Goal: Check status: Check status

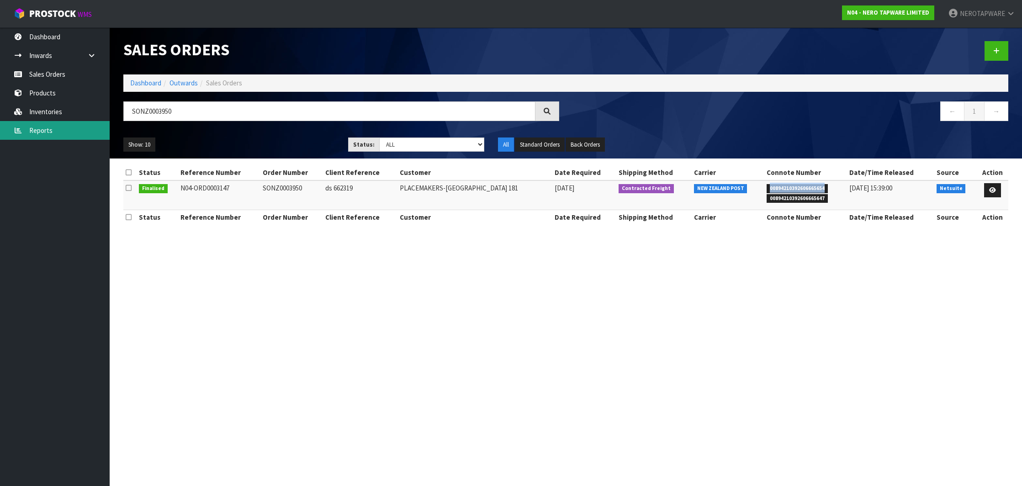
click at [69, 128] on link "Reports" at bounding box center [55, 130] width 110 height 19
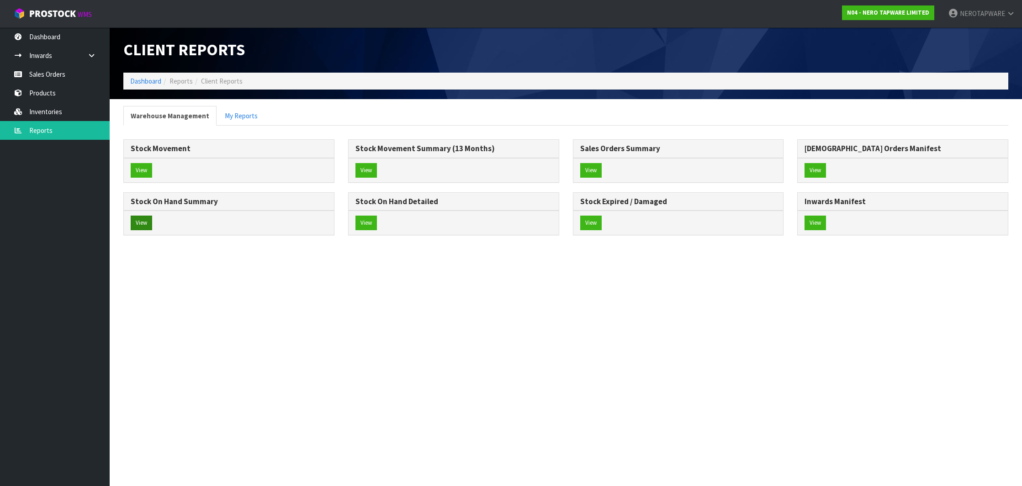
click at [144, 224] on button "View" at bounding box center [141, 223] width 21 height 15
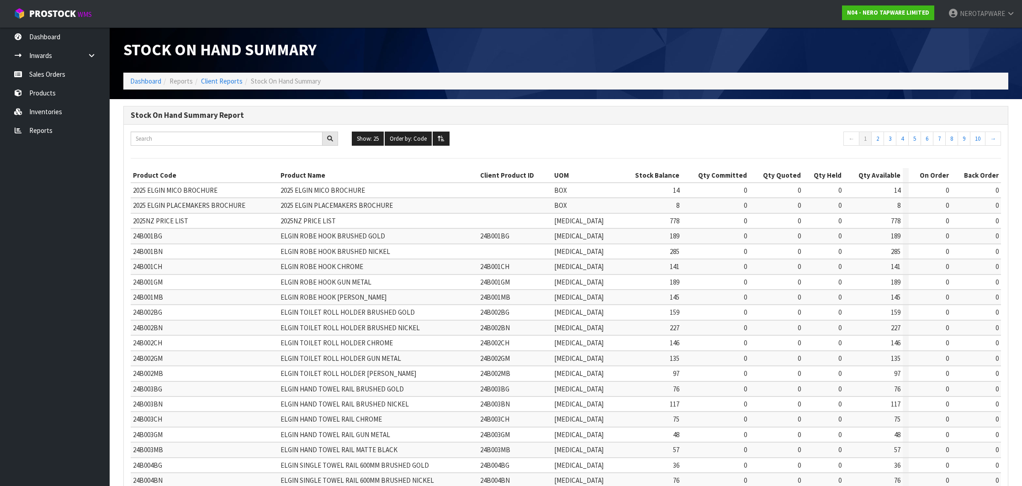
click at [204, 145] on div "Show: 25 5 10 25 50 100 ALL Order by: Code Code Total Available Held Committed …" at bounding box center [566, 140] width 884 height 17
click at [202, 138] on input "text" at bounding box center [227, 139] width 192 height 14
paste input "NRCR3290BN"
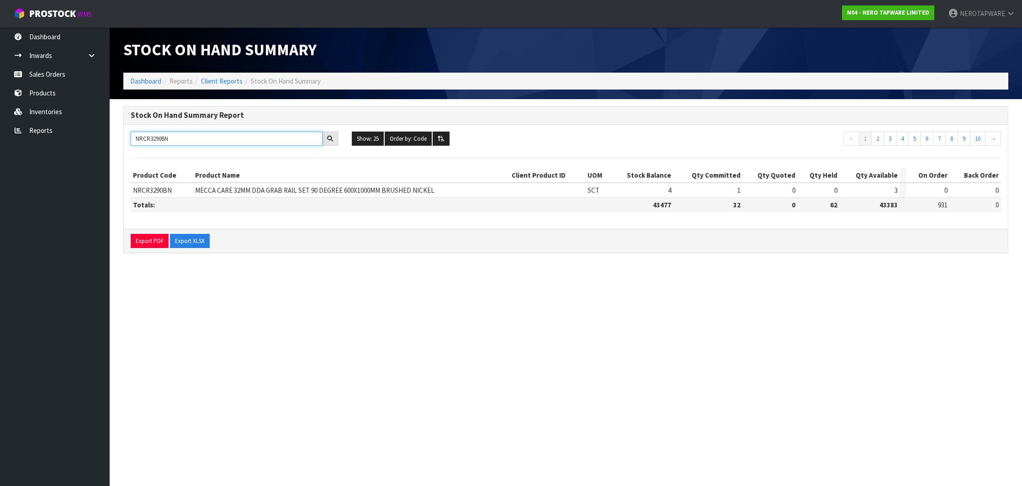
click at [138, 135] on input "NRCR3290BN" at bounding box center [227, 139] width 192 height 14
paste input "221901"
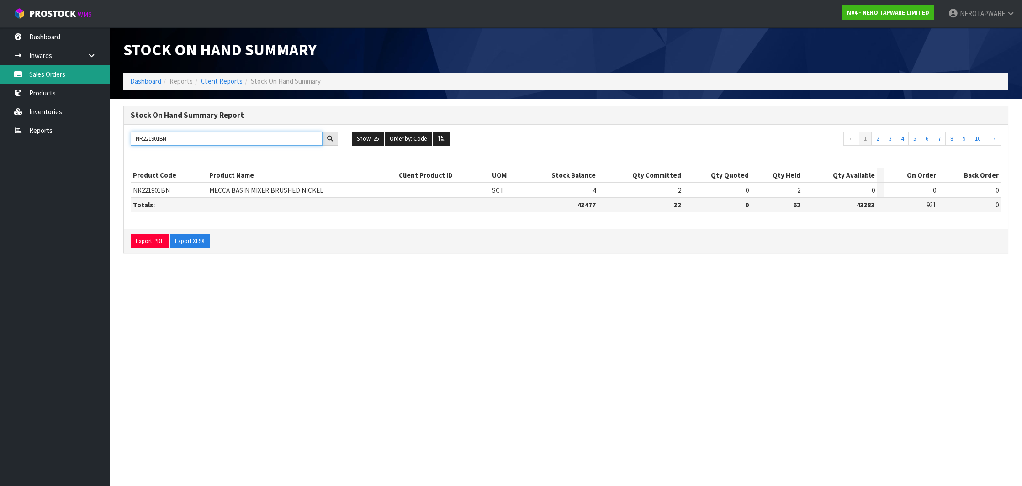
type input "NR221901BN"
click at [54, 71] on link "Sales Orders" at bounding box center [55, 74] width 110 height 19
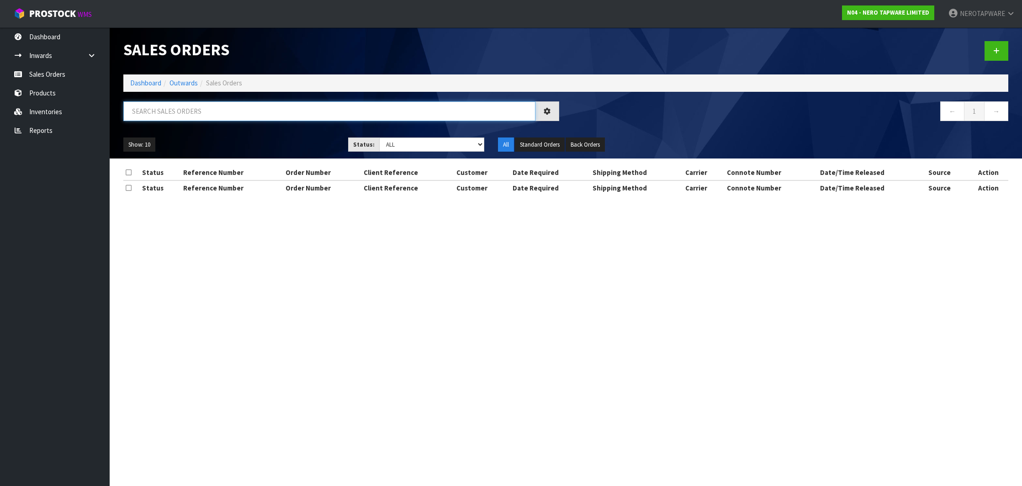
click at [224, 113] on input "text" at bounding box center [329, 111] width 412 height 20
paste input "SONZ0004158"
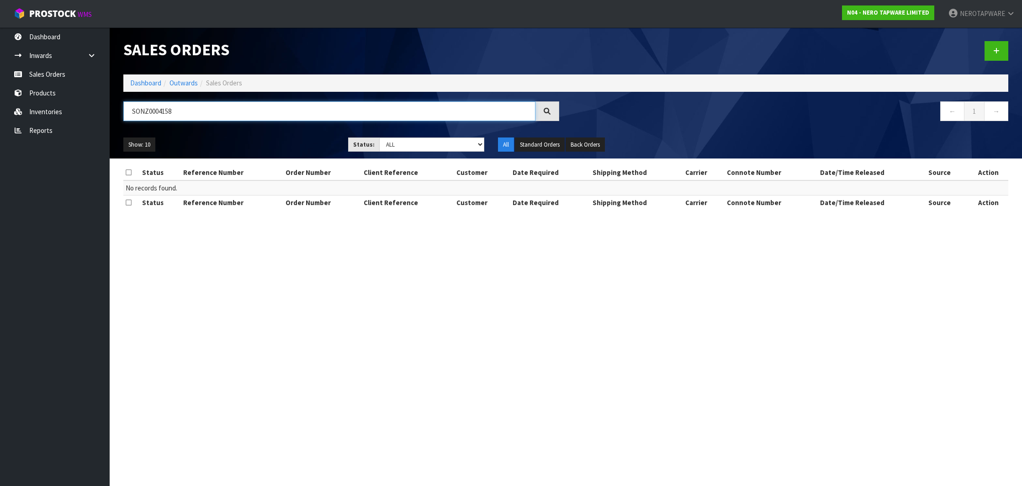
click at [157, 111] on input "SONZ0004158" at bounding box center [329, 111] width 412 height 20
paste input "text"
type input "SONZ0004158"
